Goal: Information Seeking & Learning: Learn about a topic

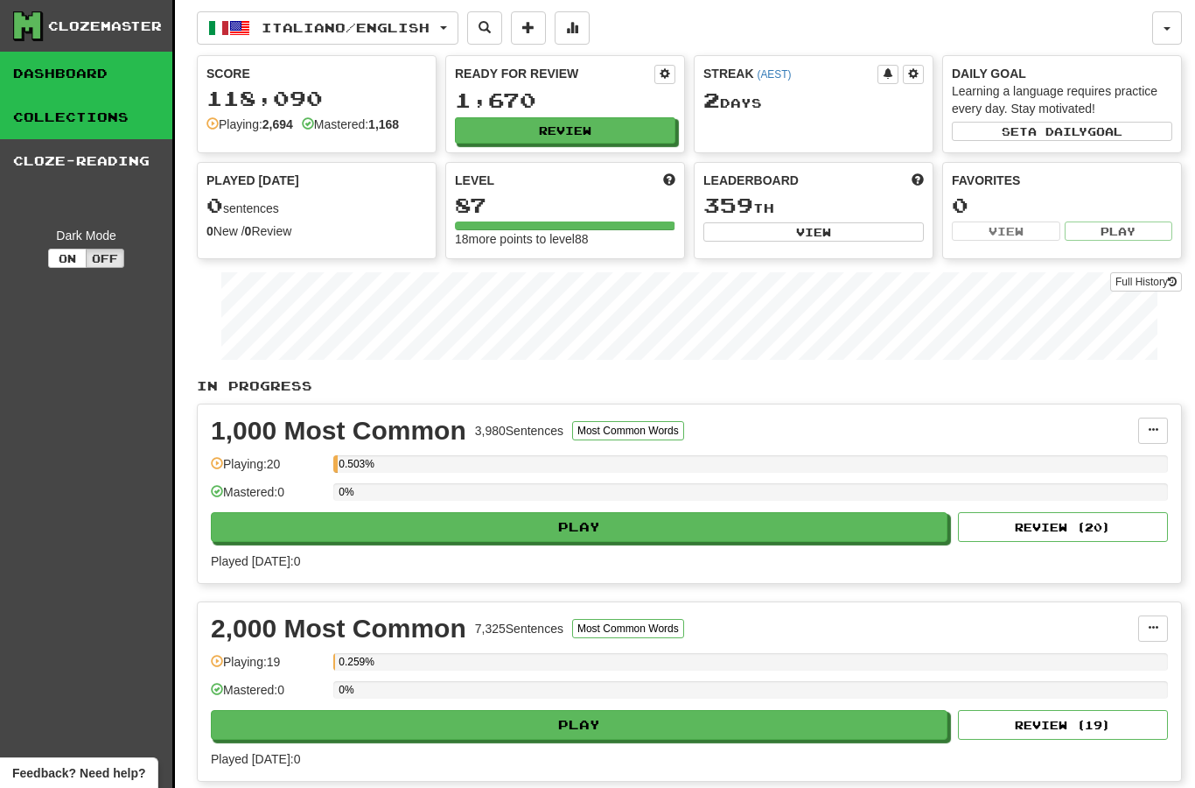
click at [132, 130] on link "Collections" at bounding box center [86, 117] width 172 height 44
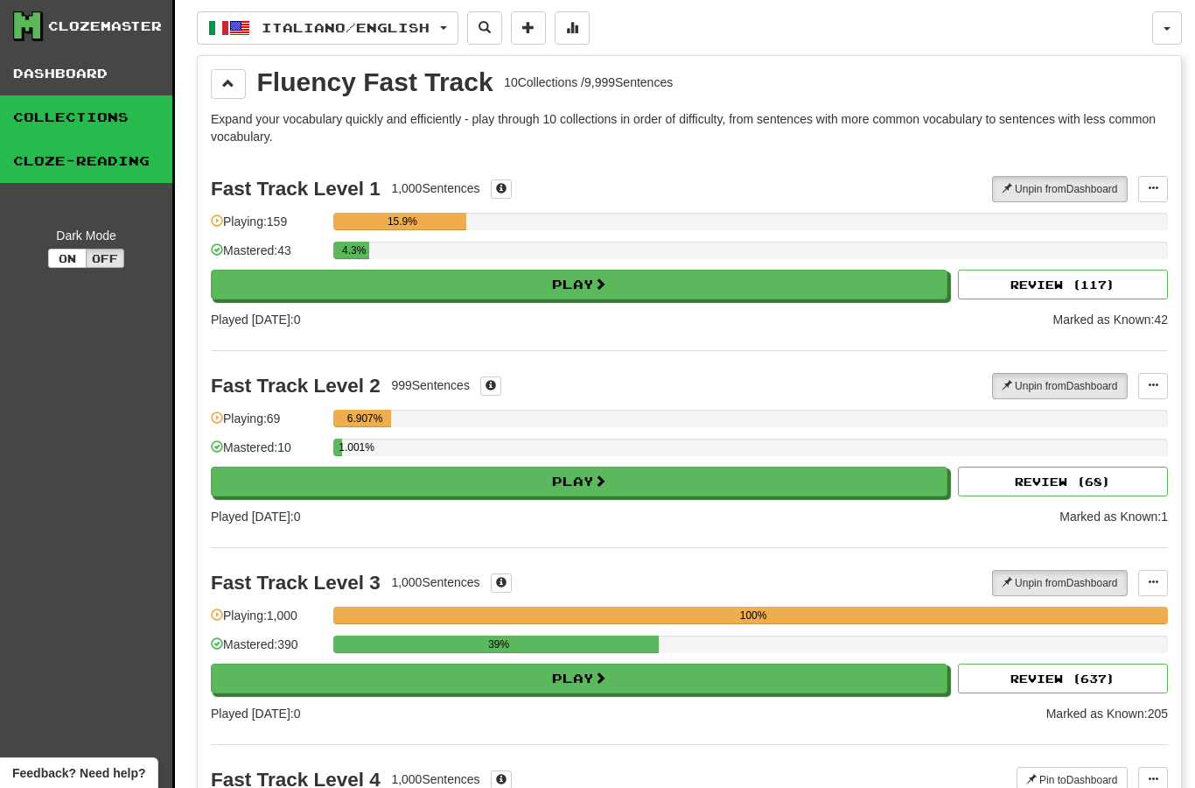
click at [137, 177] on link "Cloze-Reading" at bounding box center [86, 161] width 172 height 44
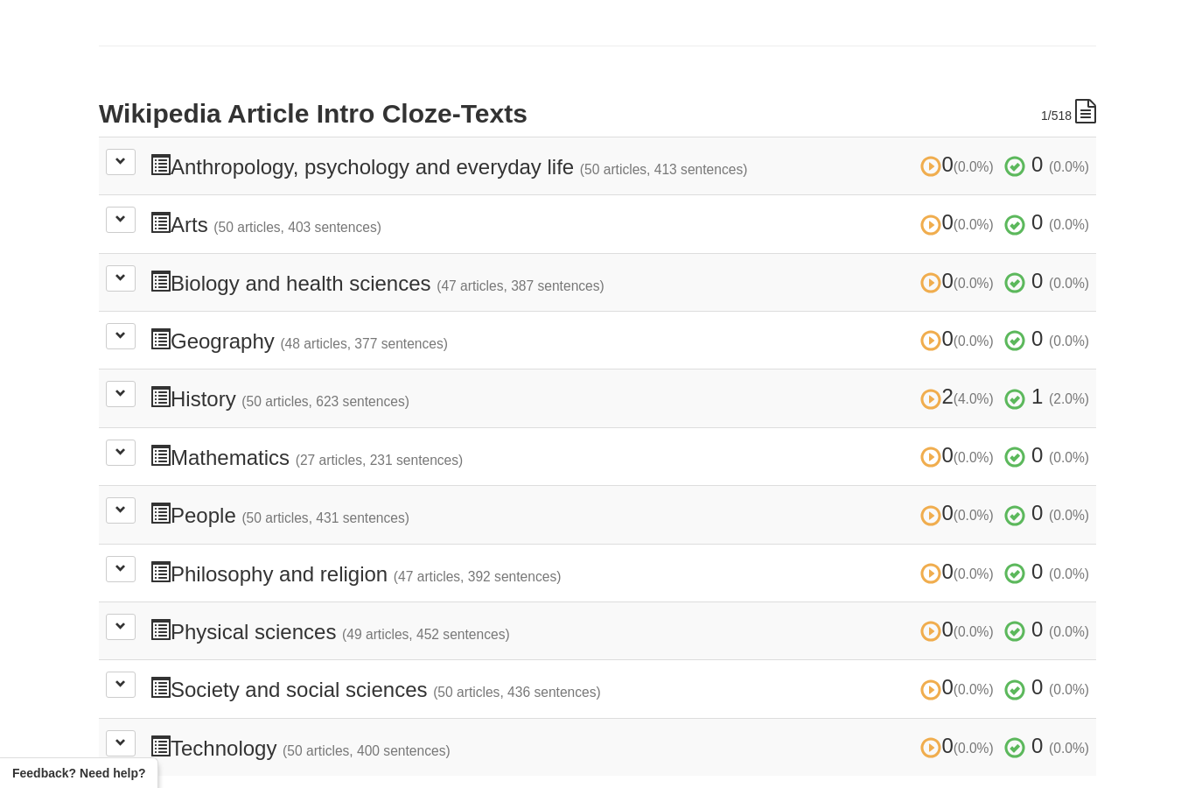
scroll to position [323, 0]
click at [396, 395] on small "(50 articles, 623 sentences)" at bounding box center [326, 402] width 168 height 15
click at [127, 386] on button at bounding box center [121, 395] width 30 height 26
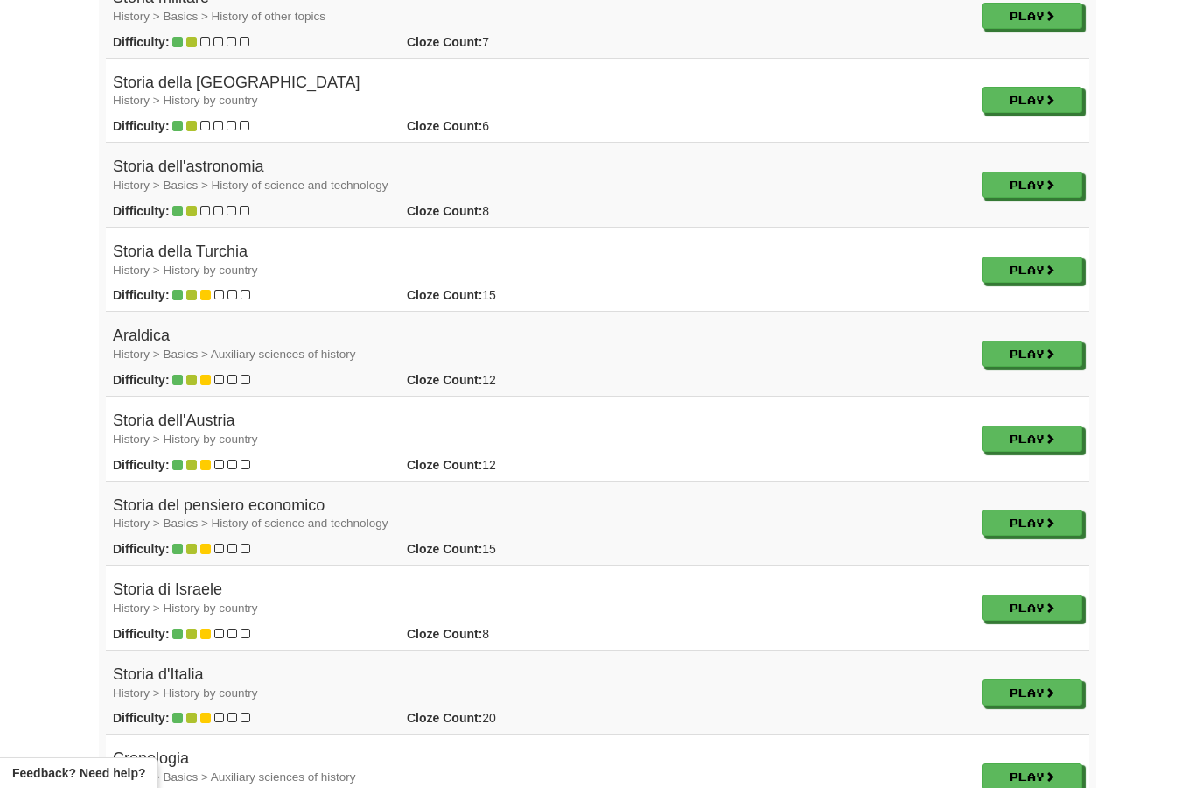
scroll to position [1106, 0]
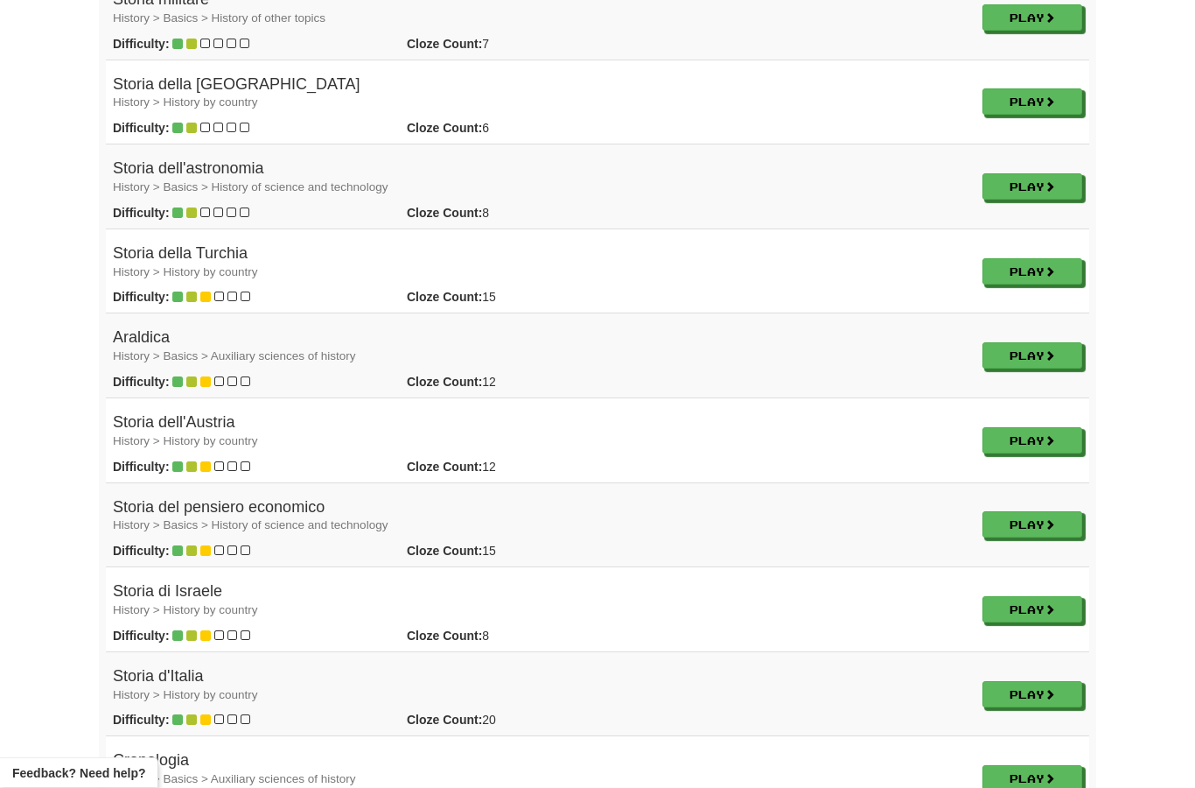
click at [345, 584] on h4 "Storia di Israele History > History by country" at bounding box center [541, 601] width 856 height 35
click at [1027, 597] on link "Play" at bounding box center [1034, 610] width 100 height 26
